Goal: Use online tool/utility: Utilize a website feature to perform a specific function

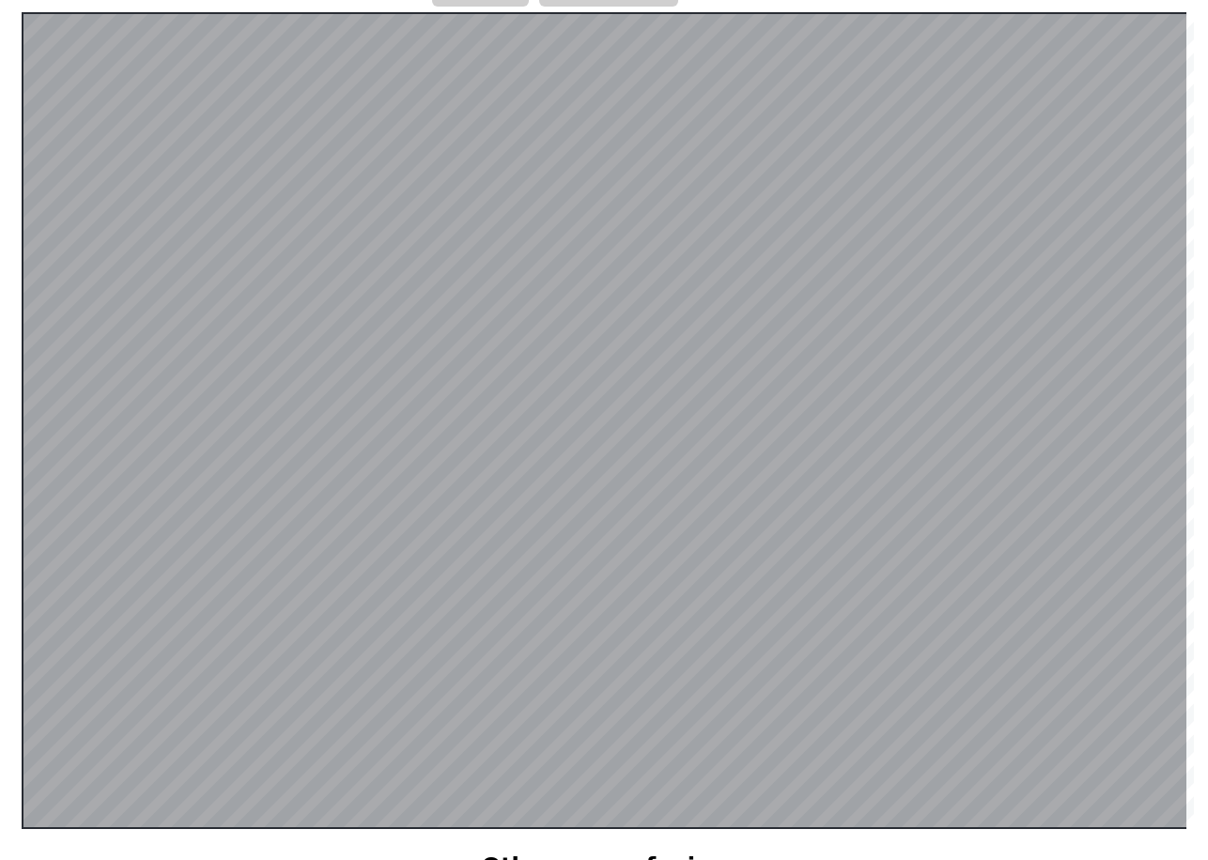
scroll to position [365, 0]
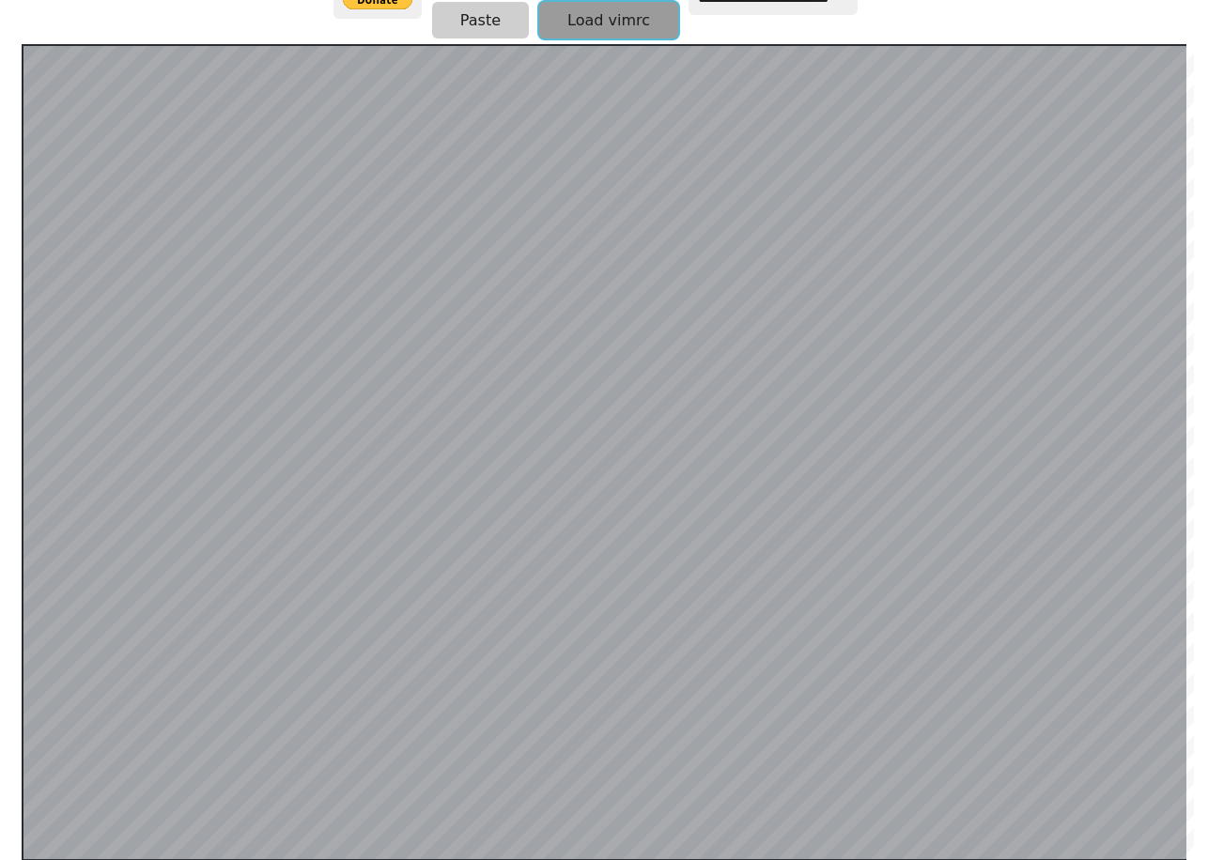
click at [594, 19] on button "Load vimrc" at bounding box center [608, 20] width 139 height 37
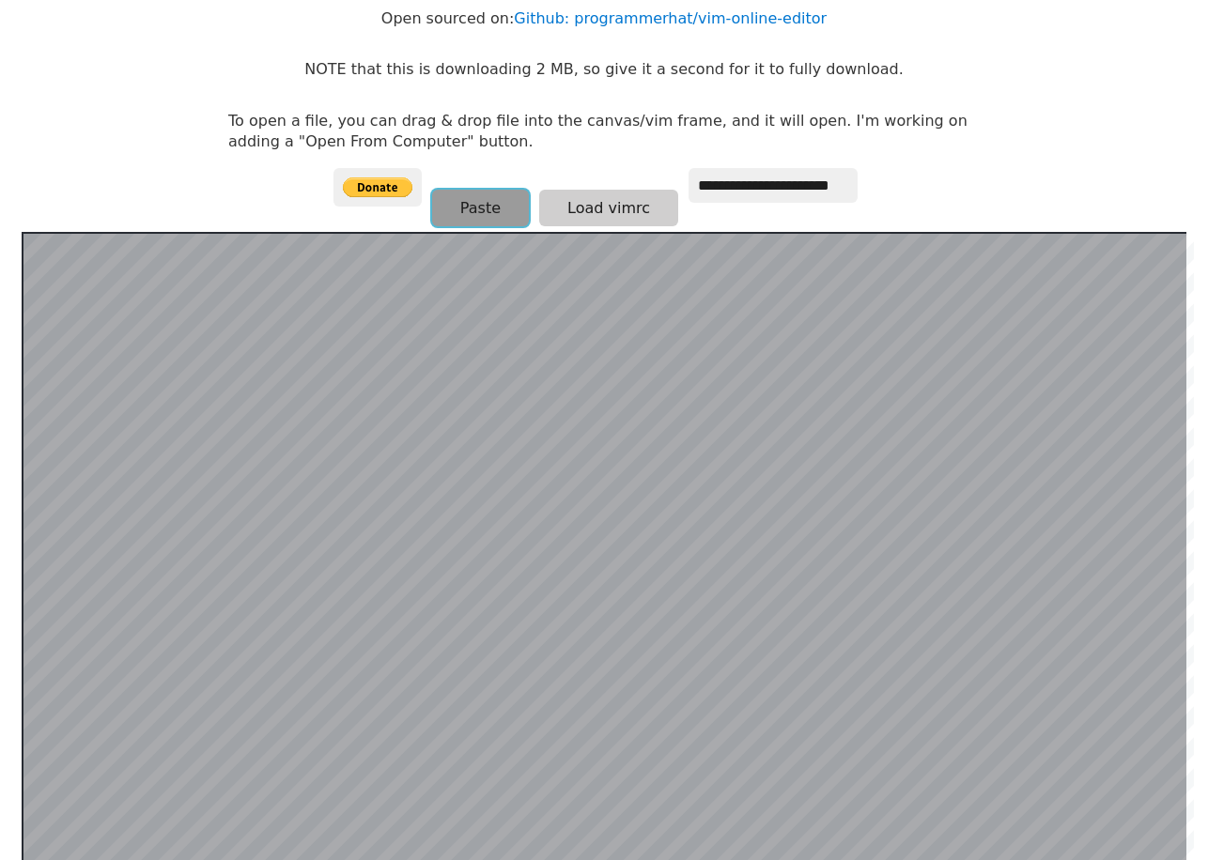
click at [458, 206] on button "Paste" at bounding box center [480, 208] width 97 height 37
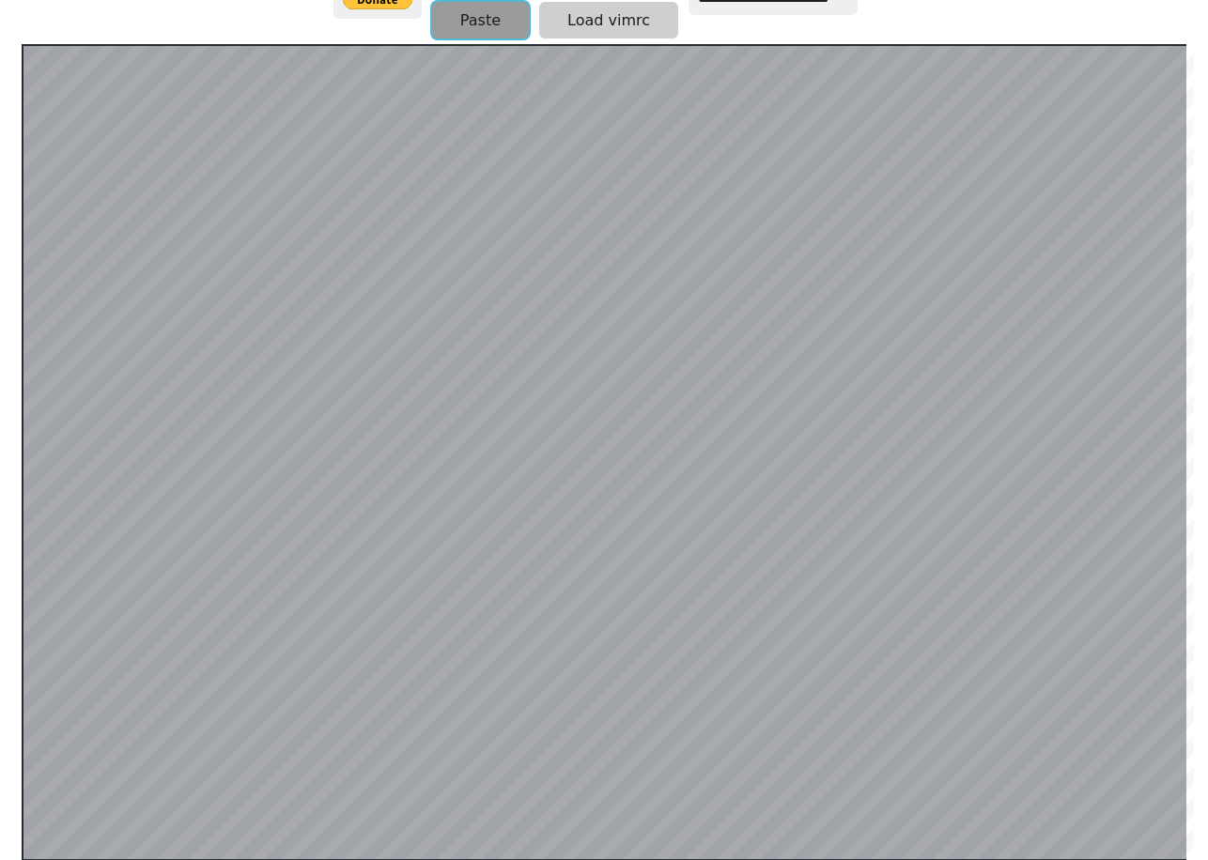
click at [472, 23] on button "Paste" at bounding box center [480, 20] width 97 height 37
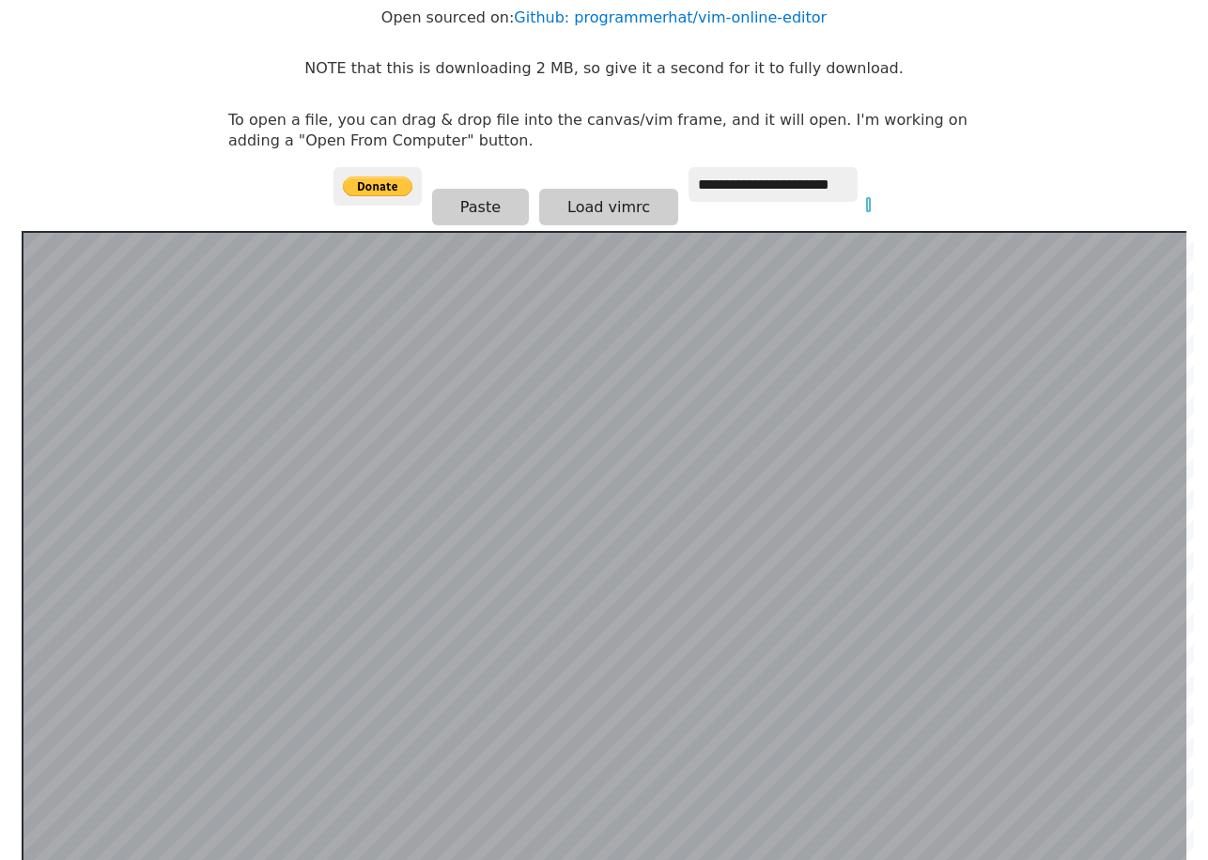
scroll to position [0, 0]
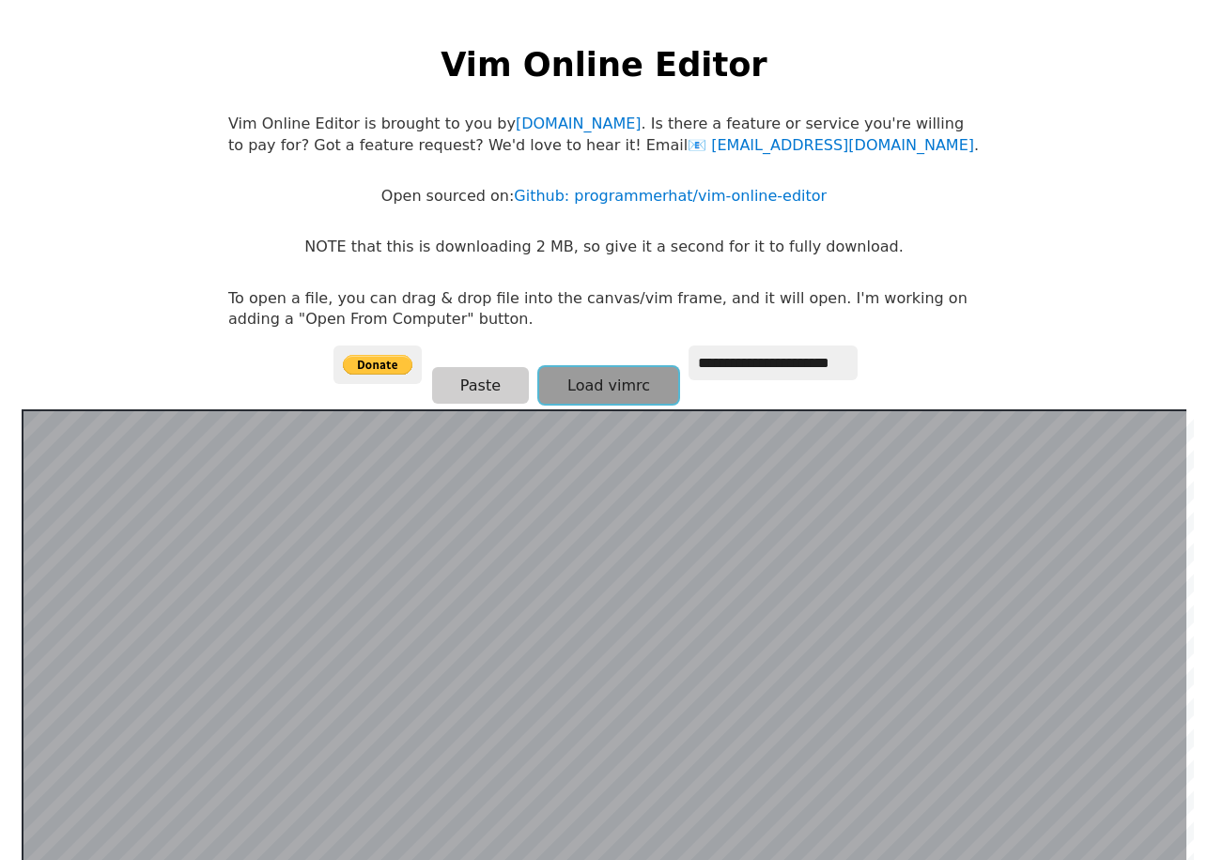
click at [596, 392] on button "Load vimrc" at bounding box center [608, 385] width 139 height 37
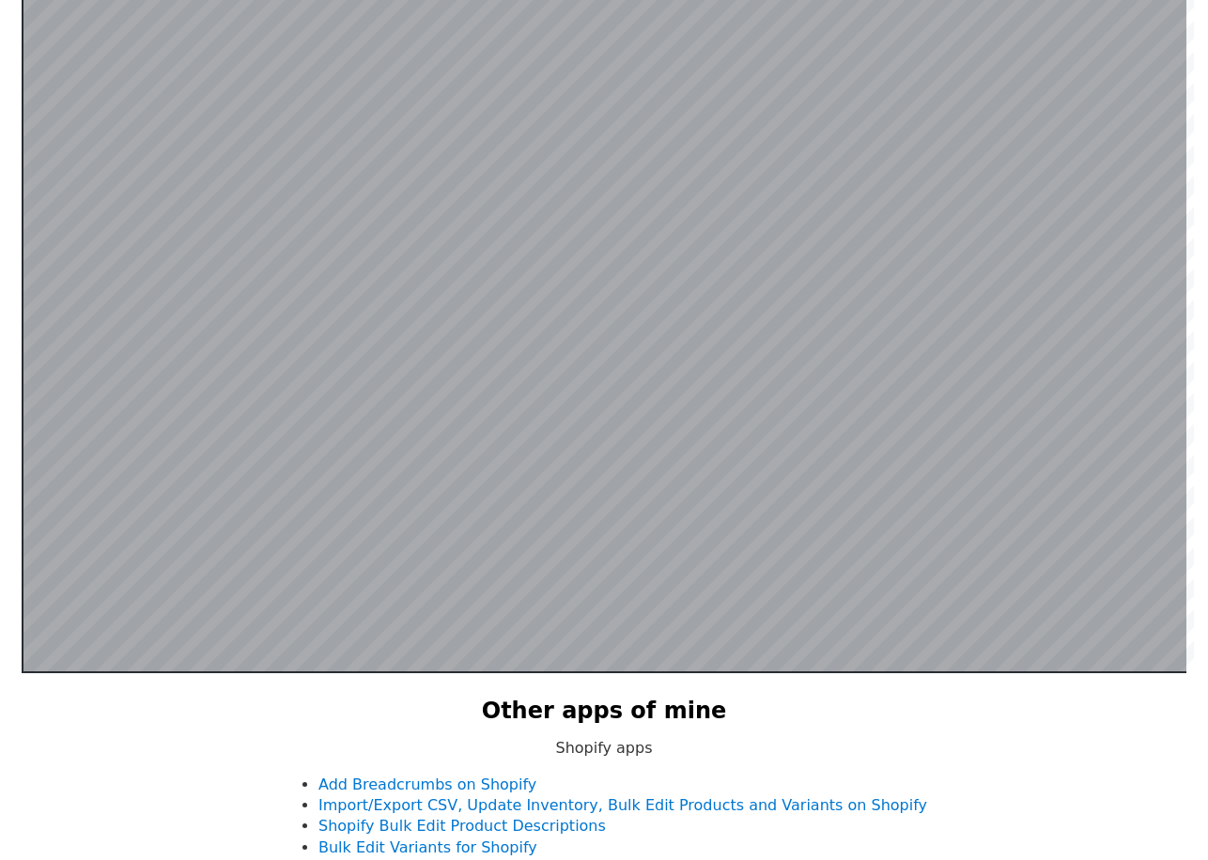
scroll to position [365, 0]
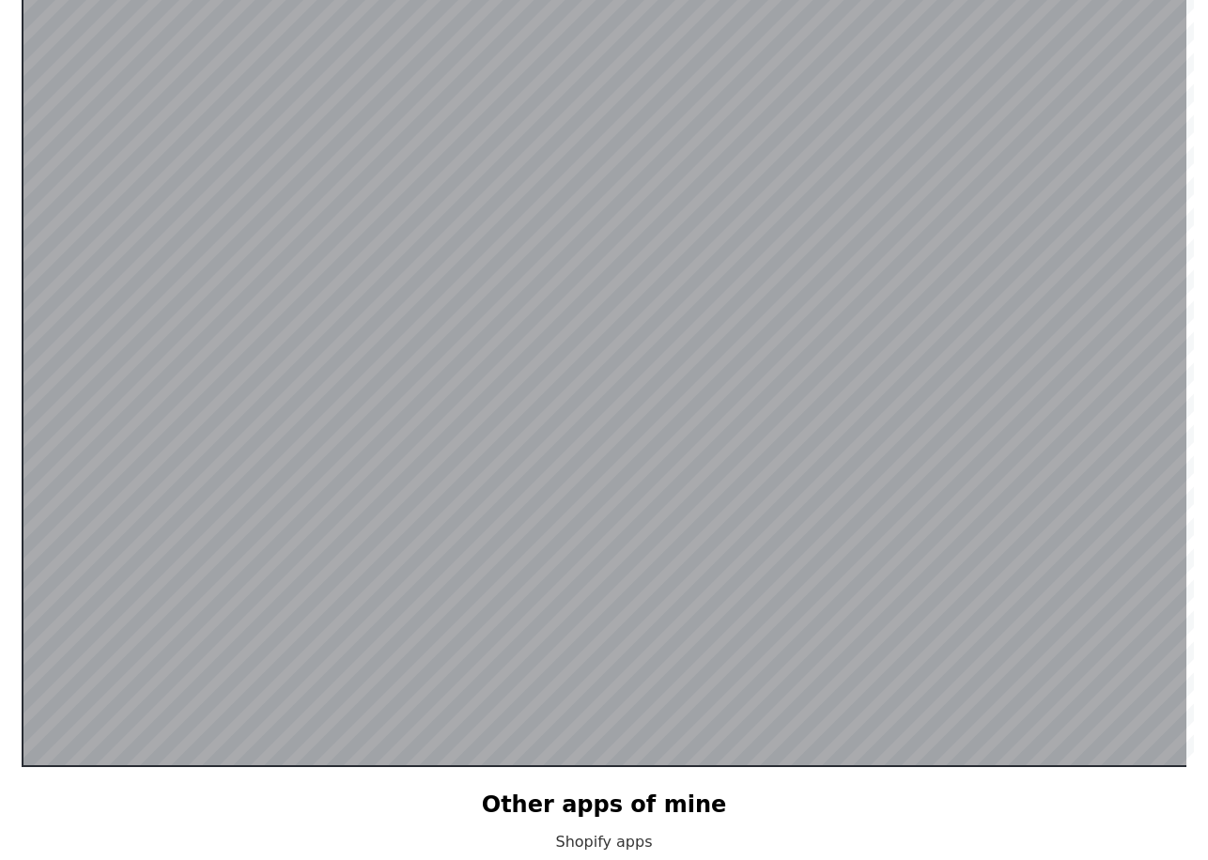
scroll to position [365, 0]
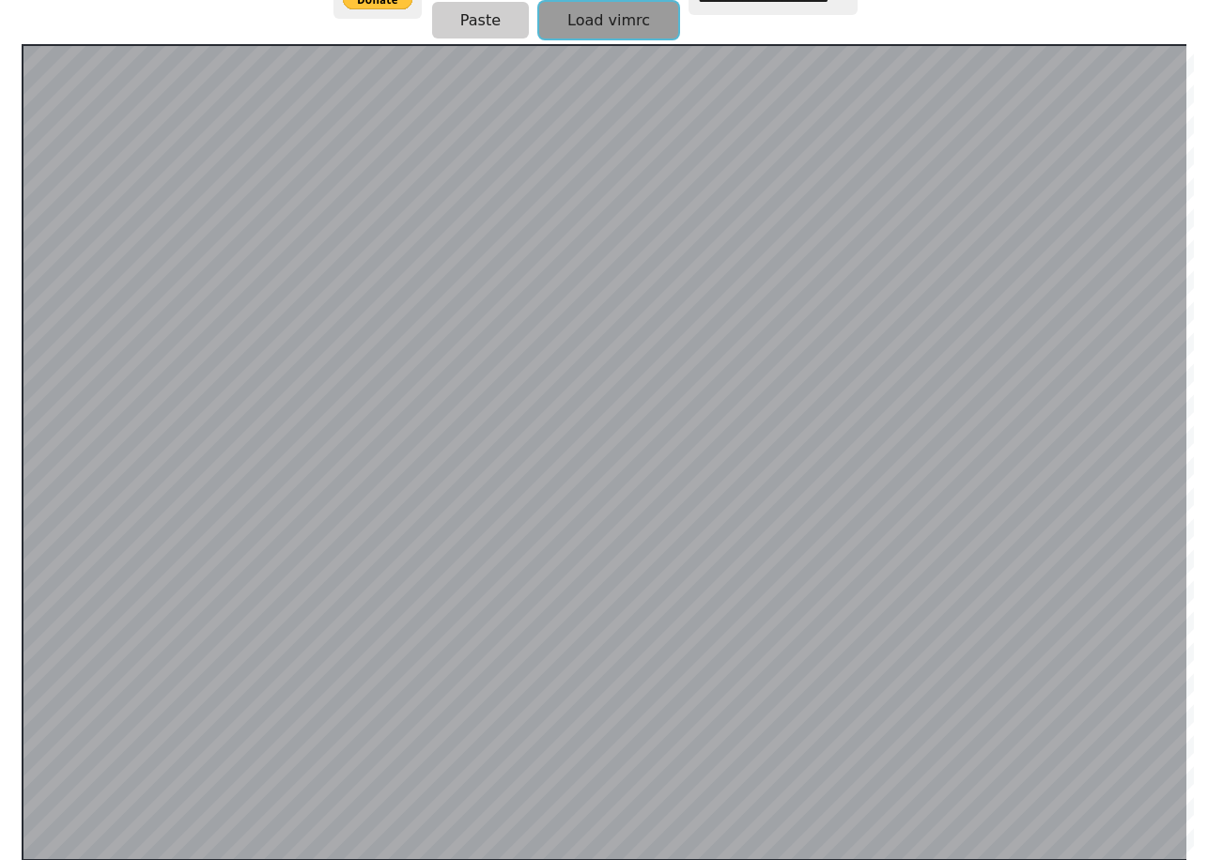
click at [541, 20] on button "Load vimrc" at bounding box center [608, 20] width 139 height 37
click at [469, 23] on button "Paste" at bounding box center [480, 20] width 97 height 37
click at [615, 17] on button "Load vimrc" at bounding box center [608, 20] width 139 height 37
